Goal: Find specific page/section

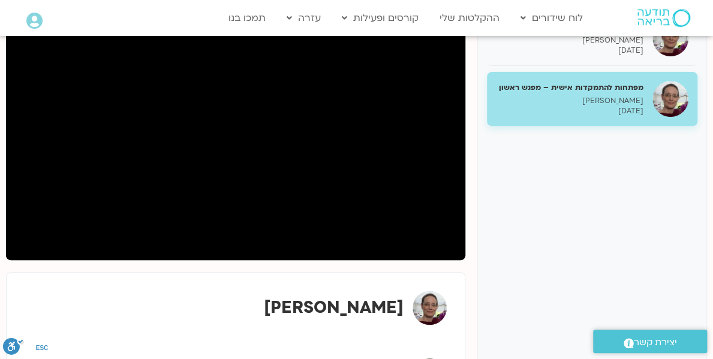
scroll to position [190, 0]
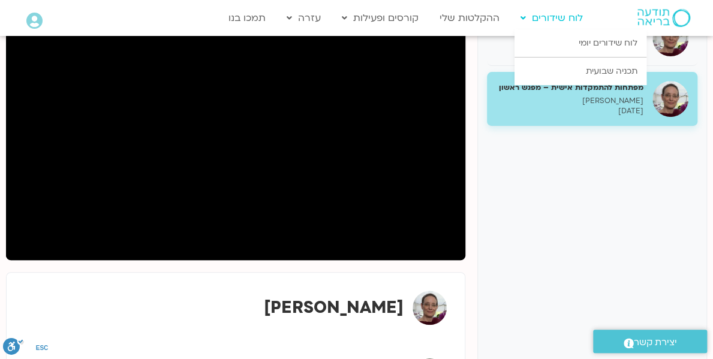
click at [561, 26] on link "לוח שידורים" at bounding box center [552, 18] width 74 height 23
click at [575, 53] on link "לוח שידורים יומי" at bounding box center [581, 43] width 132 height 28
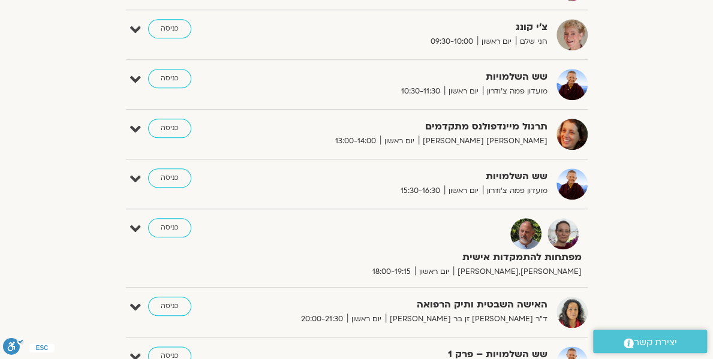
scroll to position [476, 0]
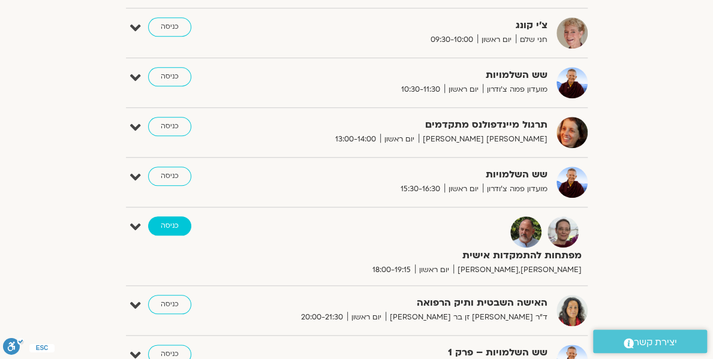
click at [148, 224] on link "כניסה" at bounding box center [169, 226] width 43 height 19
